Goal: Information Seeking & Learning: Learn about a topic

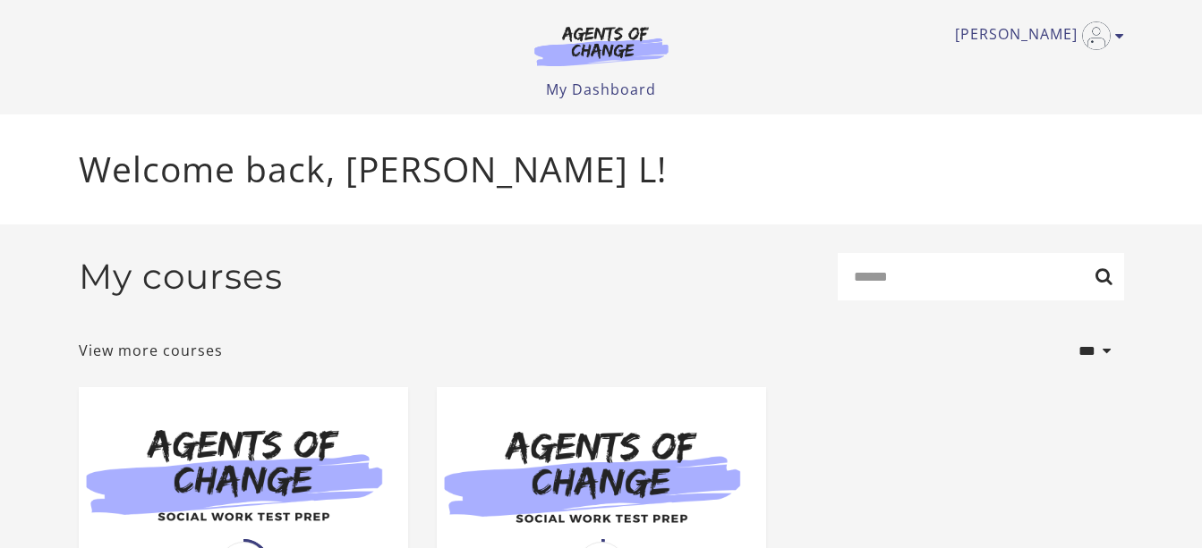
click at [684, 285] on div "My courses Search" at bounding box center [601, 284] width 1045 height 62
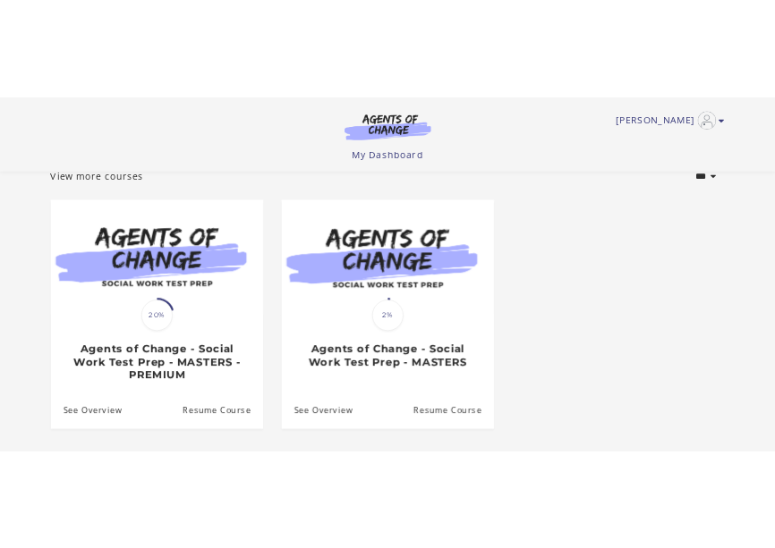
scroll to position [111, 0]
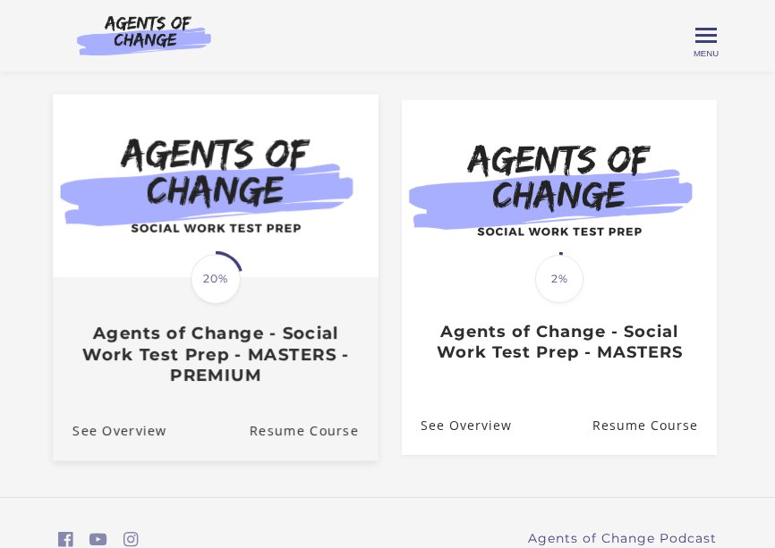
click at [250, 247] on img at bounding box center [216, 185] width 326 height 183
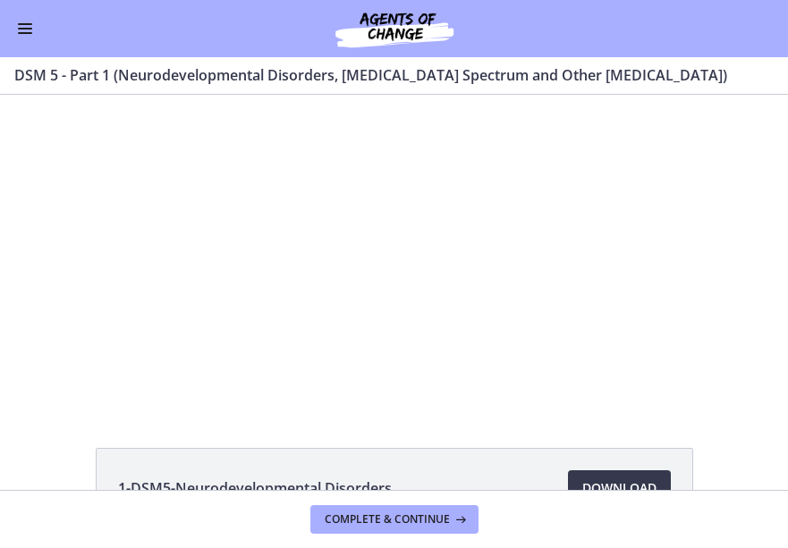
scroll to position [219, 0]
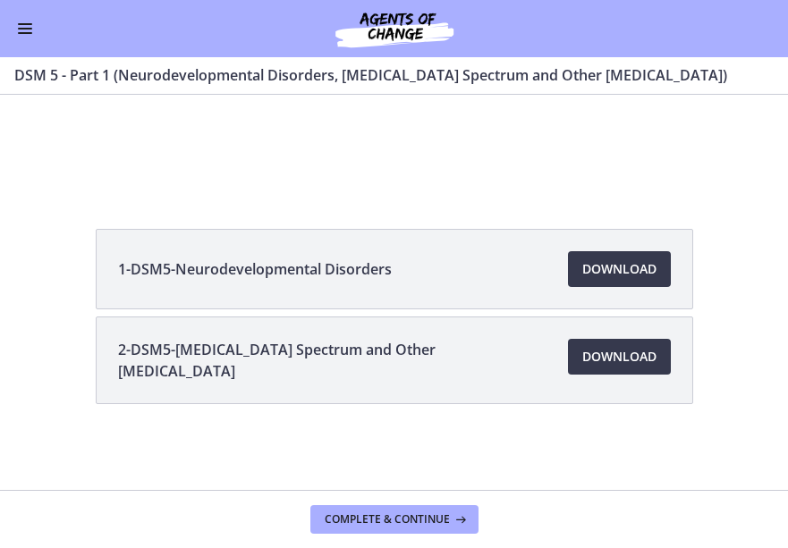
click at [391, 348] on span "2-DSM5-[MEDICAL_DATA] Spectrum and Other [MEDICAL_DATA]" at bounding box center [332, 360] width 429 height 43
click at [597, 346] on span "Download Opens in a new window" at bounding box center [619, 356] width 74 height 21
